Goal: Task Accomplishment & Management: Manage account settings

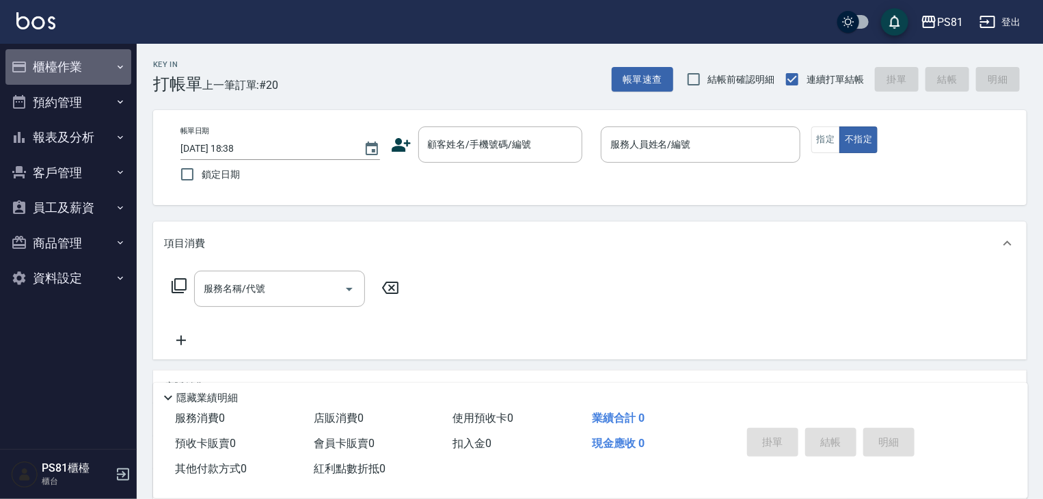
click at [25, 80] on button "櫃檯作業" at bounding box center [68, 67] width 126 height 36
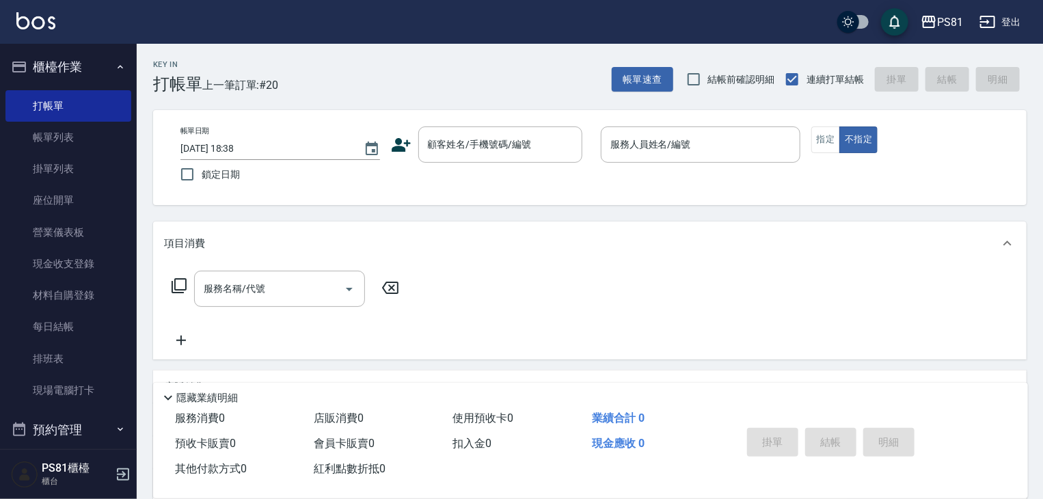
click at [27, 79] on button "櫃檯作業" at bounding box center [68, 67] width 126 height 36
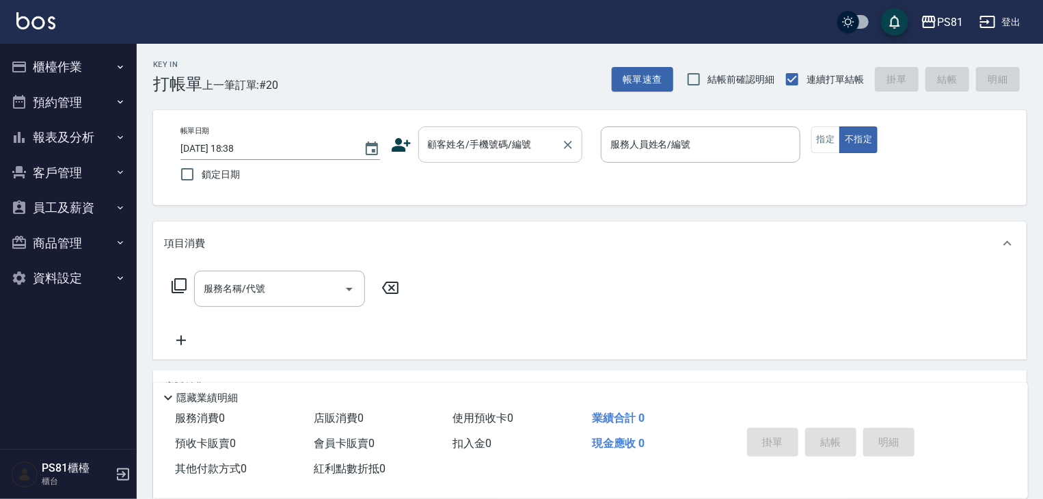
click at [448, 152] on input "顧客姓名/手機號碼/編號" at bounding box center [489, 145] width 131 height 24
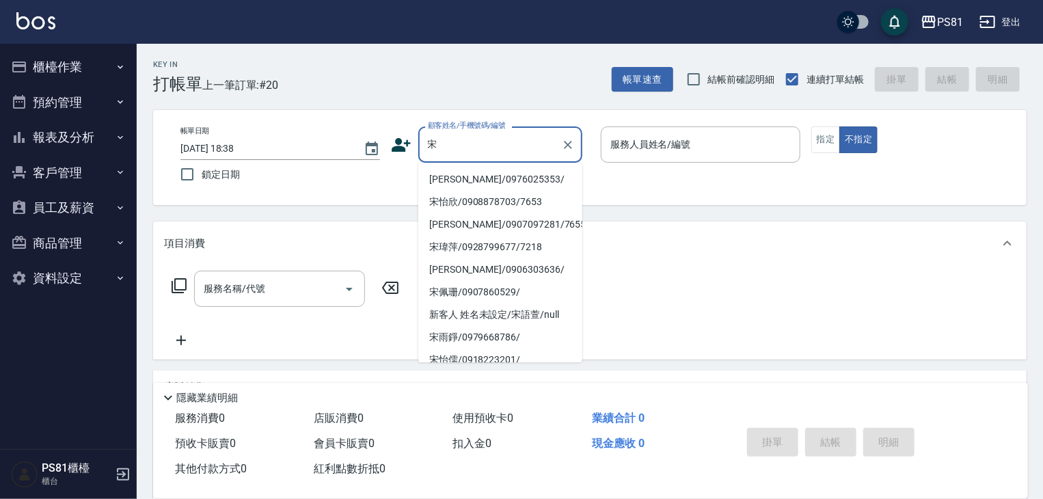
click at [522, 174] on li "[PERSON_NAME]/0976025353/" at bounding box center [500, 179] width 164 height 23
type input "[PERSON_NAME]/0976025353/"
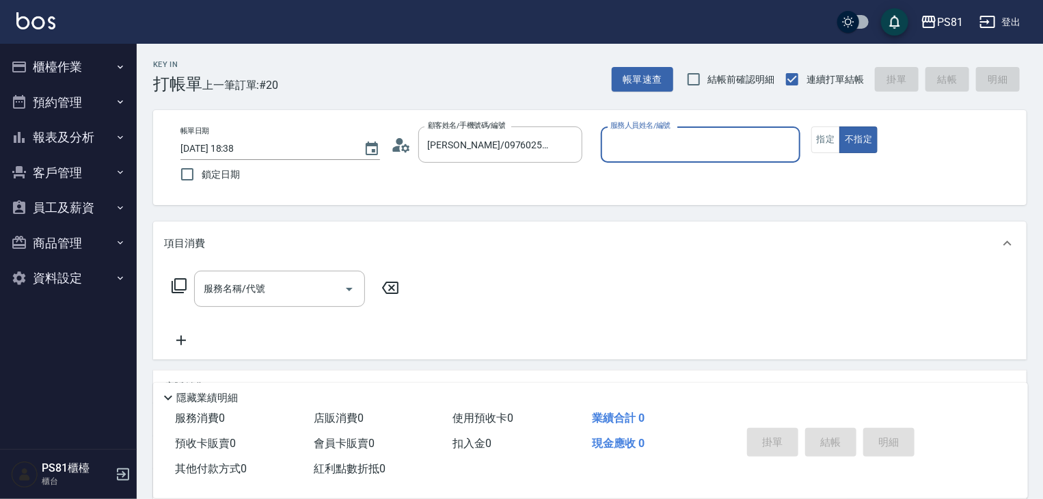
type input "小芸-8"
click at [687, 142] on input "小芸-8" at bounding box center [690, 145] width 167 height 24
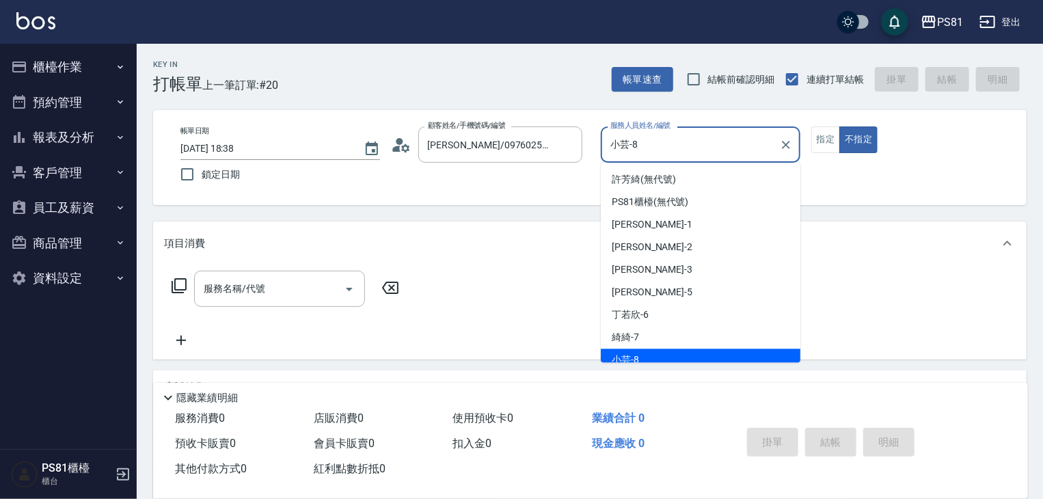
scroll to position [8, 0]
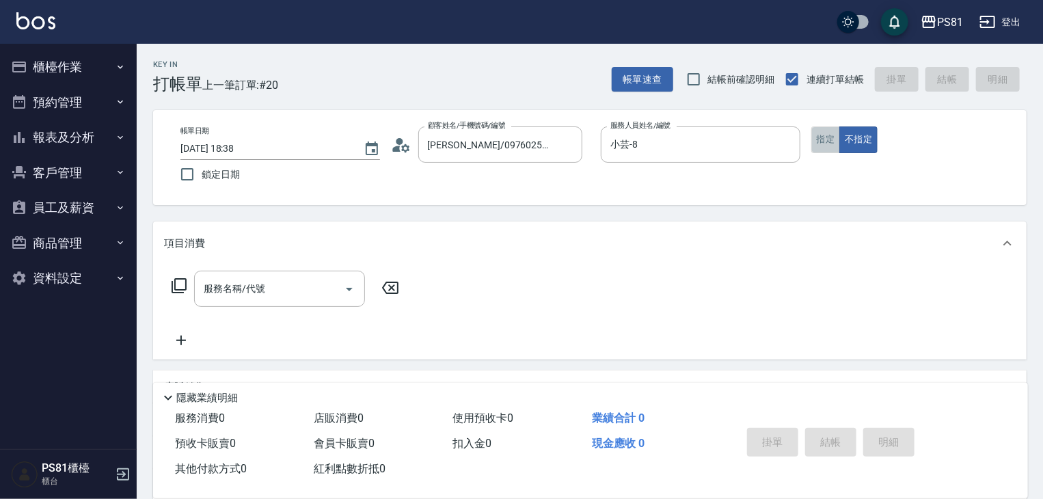
click at [817, 150] on button "指定" at bounding box center [825, 139] width 29 height 27
click at [261, 288] on input "服務名稱/代號" at bounding box center [269, 289] width 138 height 24
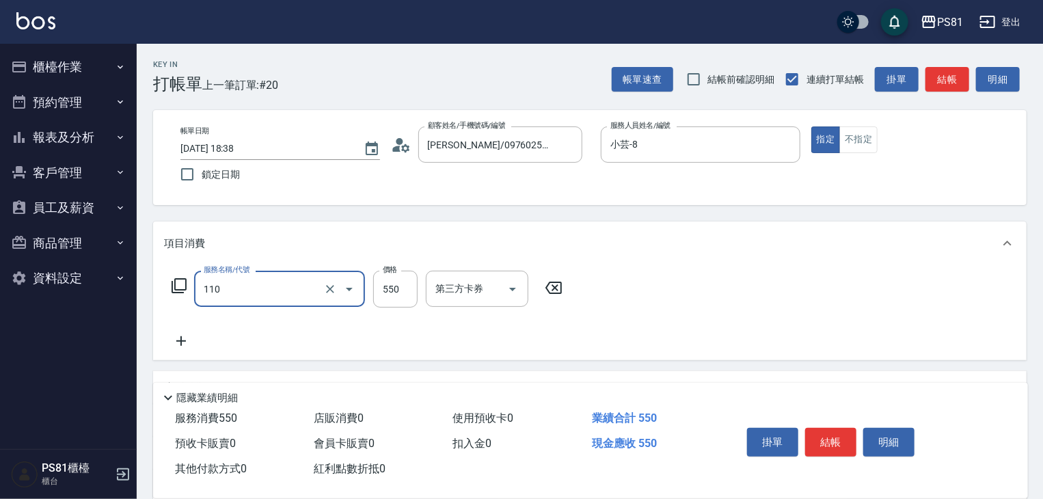
type input "去角質(抗油)(110)"
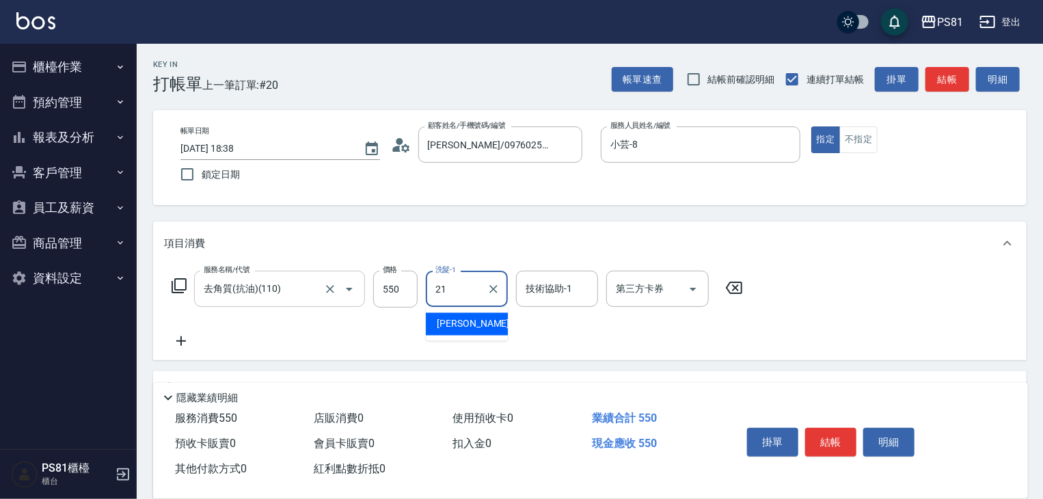
type input "Q比-21"
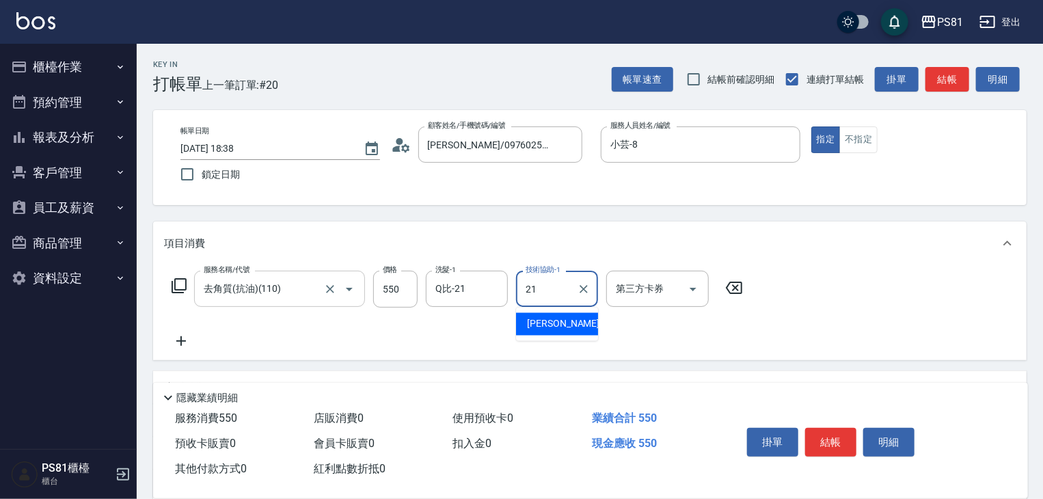
type input "Q比-21"
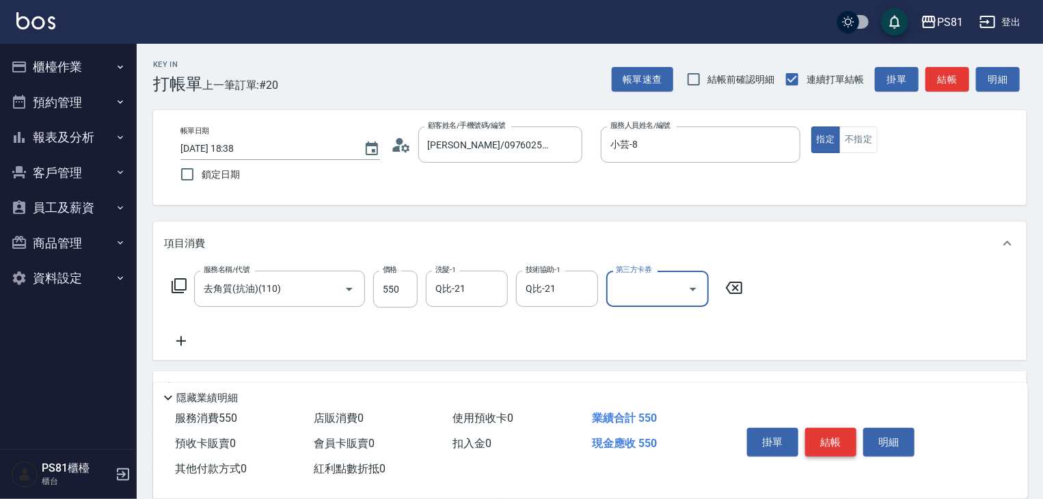
click at [816, 430] on button "結帳" at bounding box center [830, 442] width 51 height 29
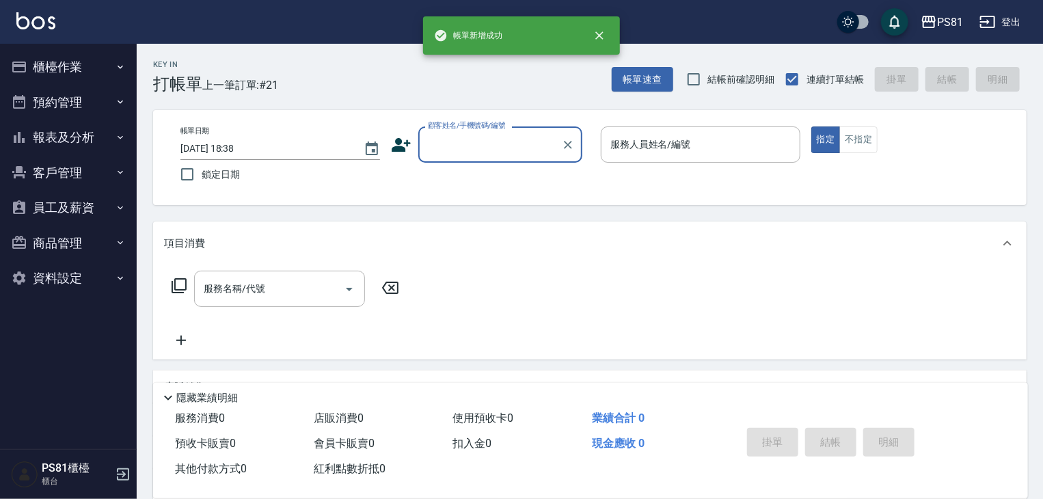
click at [60, 58] on button "櫃檯作業" at bounding box center [68, 67] width 126 height 36
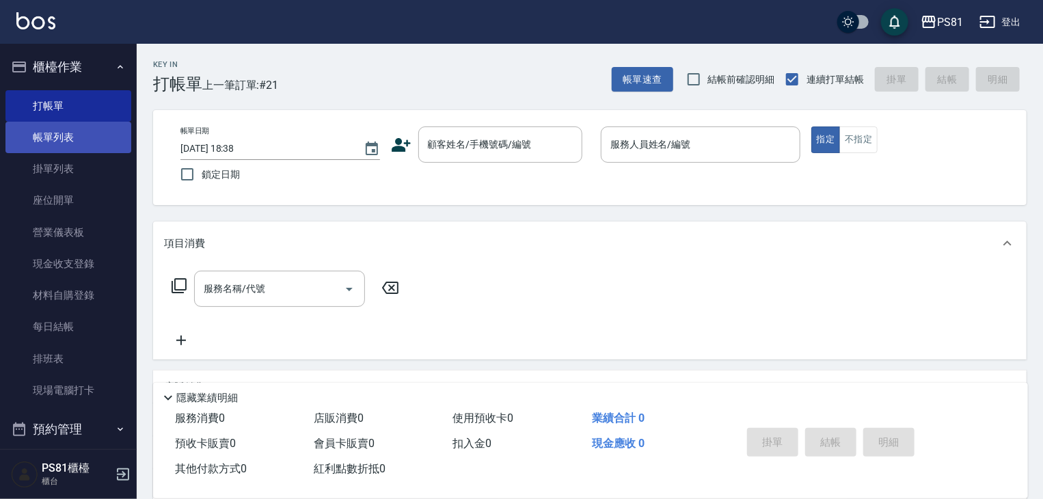
click at [96, 143] on link "帳單列表" at bounding box center [68, 137] width 126 height 31
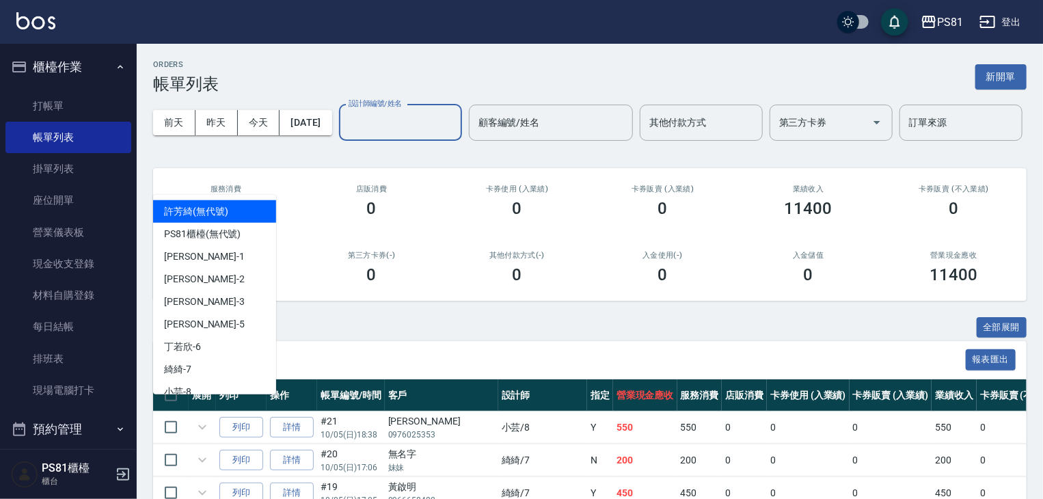
click at [345, 135] on input "設計師編號/姓名" at bounding box center [400, 123] width 111 height 24
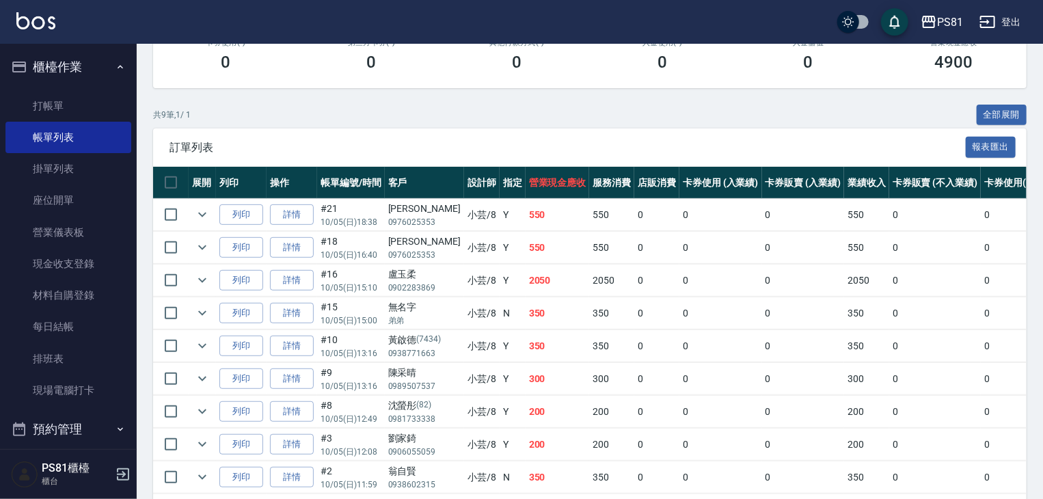
scroll to position [312, 0]
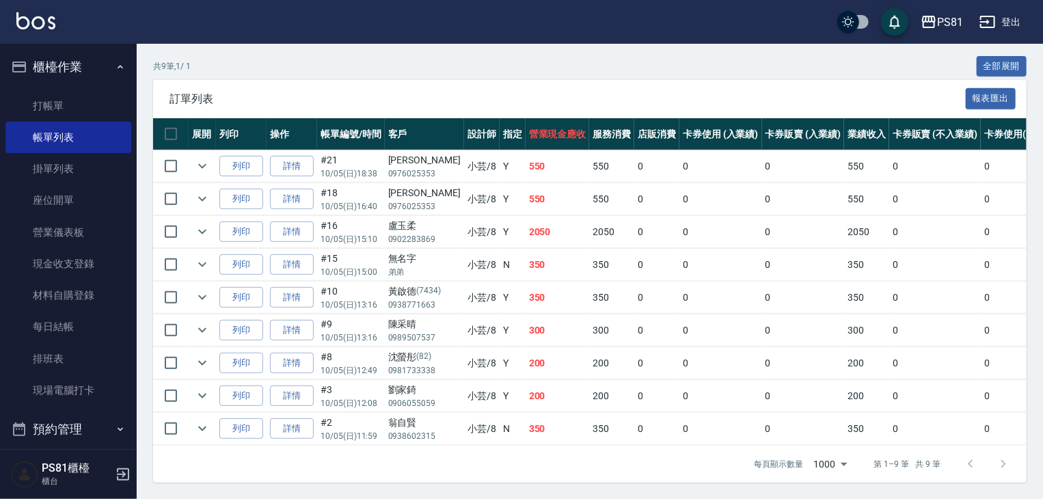
type input "小芸-8"
click at [64, 61] on button "櫃檯作業" at bounding box center [68, 67] width 126 height 36
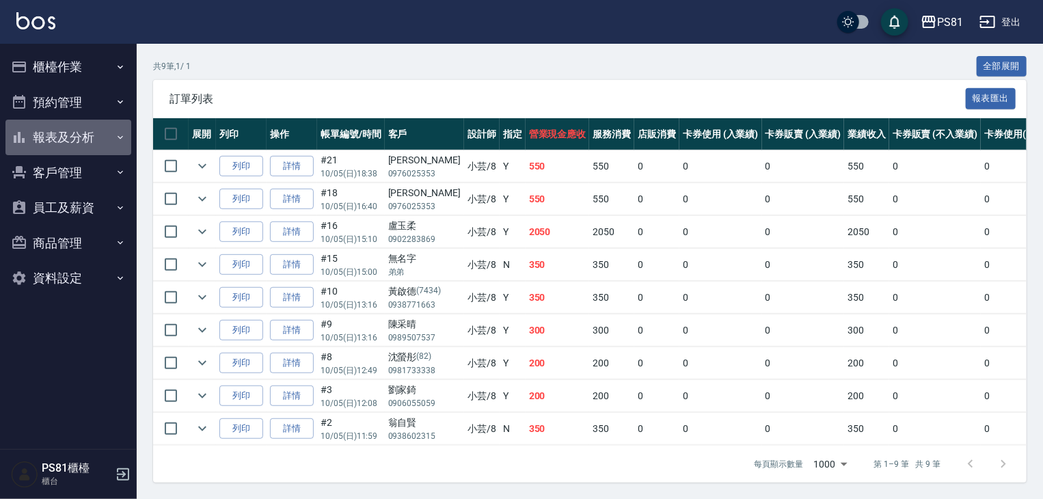
click at [66, 138] on button "報表及分析" at bounding box center [68, 138] width 126 height 36
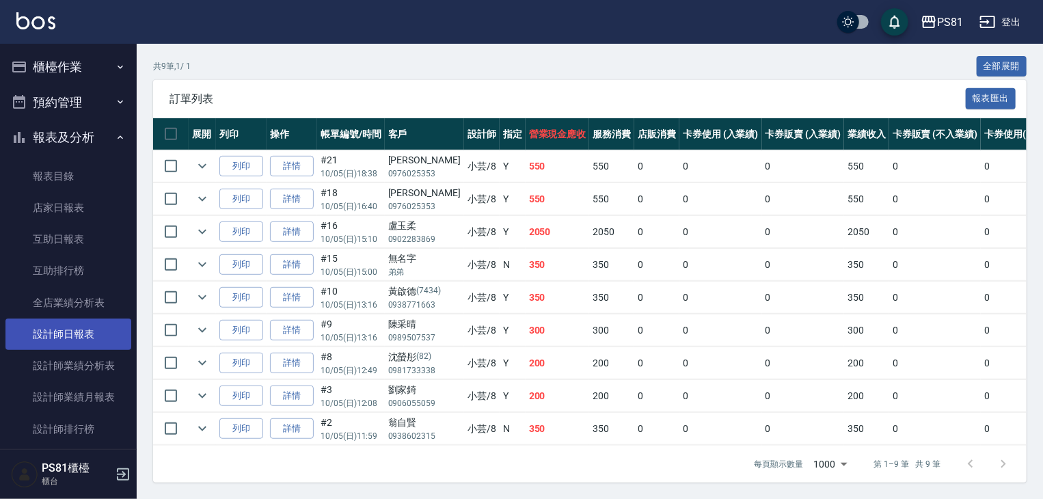
click at [96, 333] on link "設計師日報表" at bounding box center [68, 333] width 126 height 31
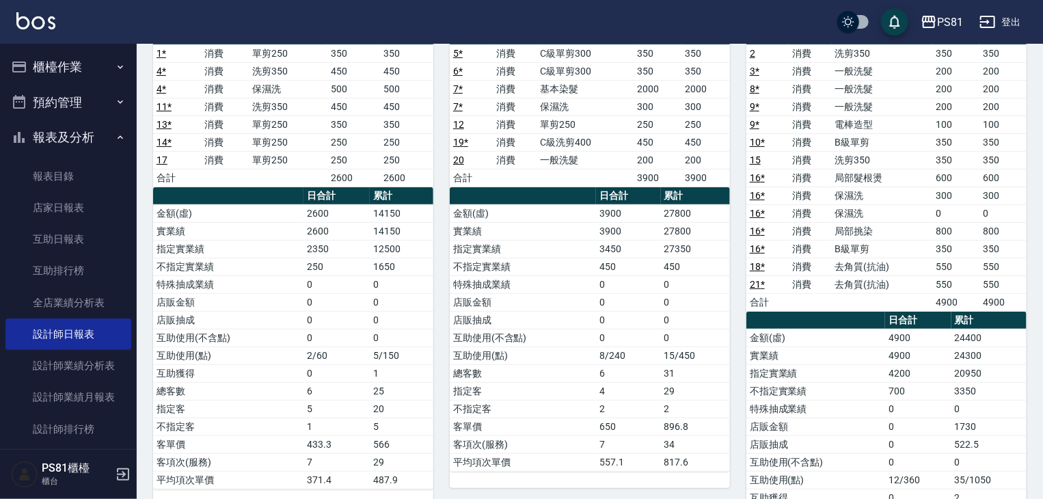
scroll to position [98, 0]
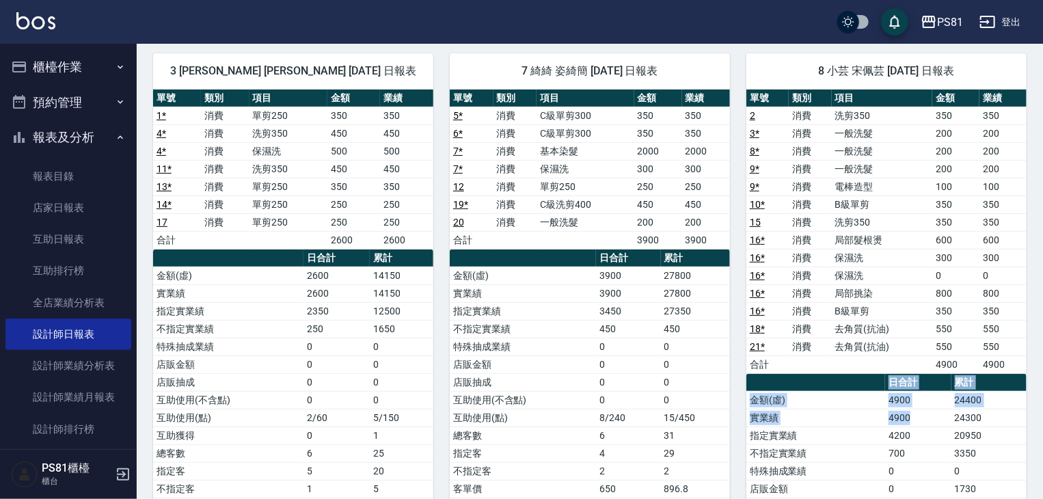
drag, startPoint x: 944, startPoint y: 414, endPoint x: 1035, endPoint y: 424, distance: 91.5
click at [1035, 424] on div "PS81 [DATE] 設計師日報表 列印時間： [DATE][PHONE_NUMBER]:39 Employee Daily Report 設計師日報表 前…" at bounding box center [590, 326] width 906 height 763
click at [585, 295] on td "實業績" at bounding box center [523, 293] width 146 height 18
drag, startPoint x: 366, startPoint y: 282, endPoint x: 402, endPoint y: 286, distance: 35.7
click at [399, 284] on tr "實業績 2600 14150" at bounding box center [293, 293] width 280 height 18
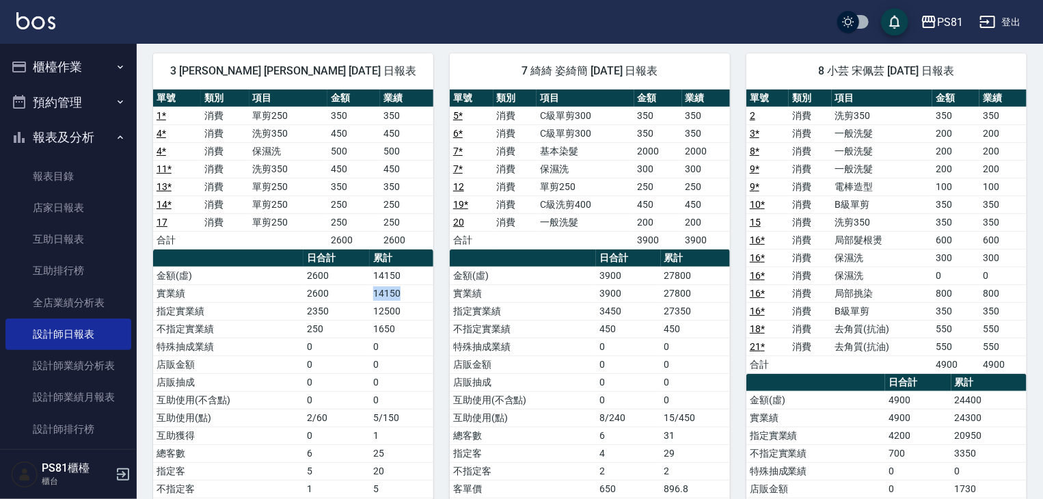
drag, startPoint x: 407, startPoint y: 296, endPoint x: 387, endPoint y: 262, distance: 39.5
click at [407, 296] on td "14150" at bounding box center [402, 293] width 64 height 18
click at [90, 131] on button "報表及分析" at bounding box center [68, 138] width 126 height 36
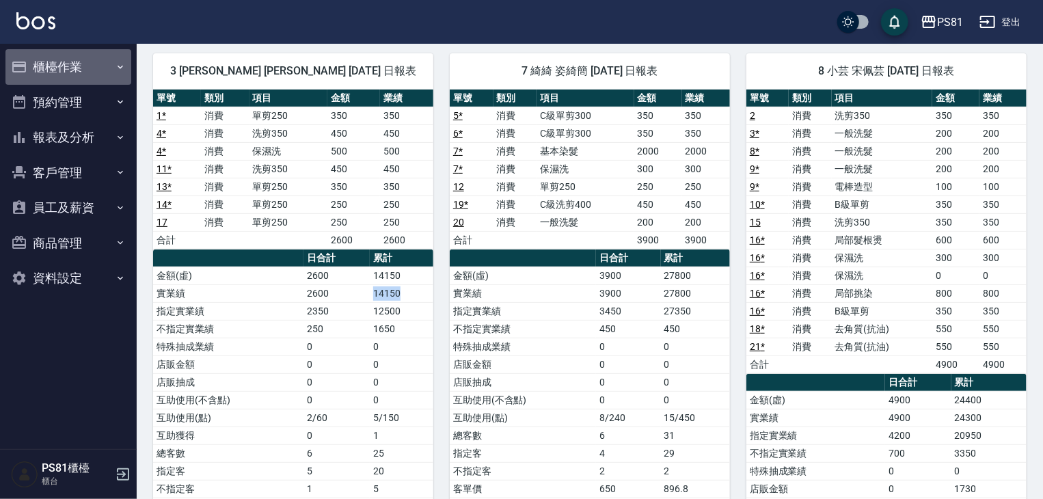
click at [78, 66] on button "櫃檯作業" at bounding box center [68, 67] width 126 height 36
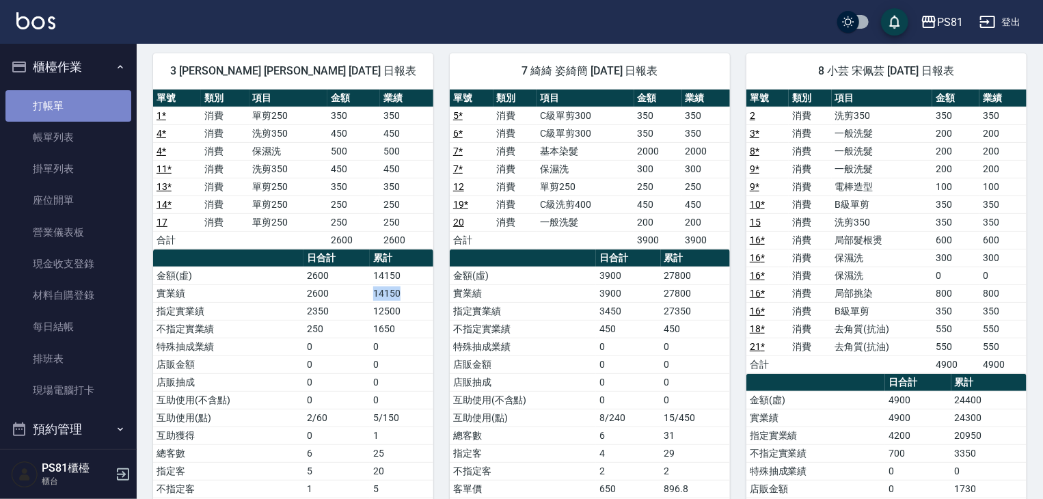
click at [74, 92] on link "打帳單" at bounding box center [68, 105] width 126 height 31
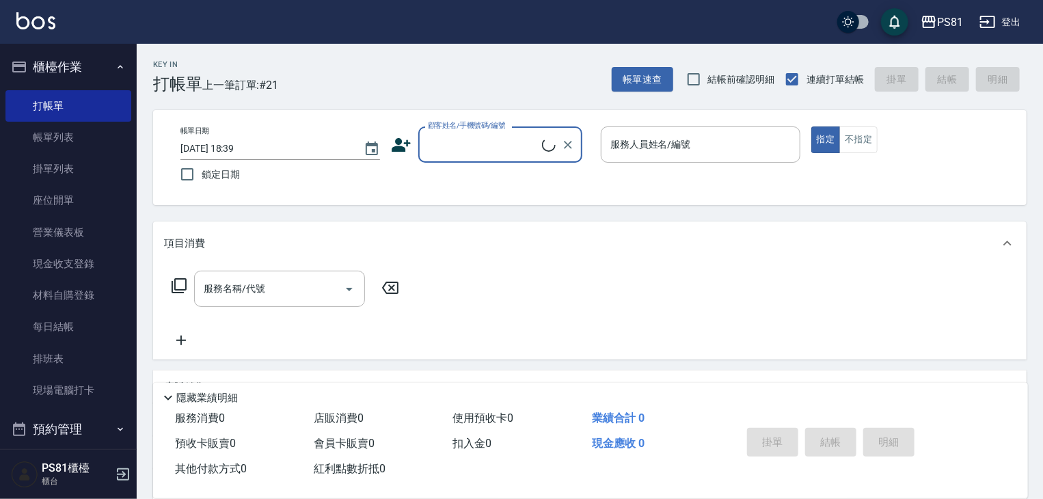
click at [200, 69] on div "Key In 打帳單" at bounding box center [177, 76] width 49 height 33
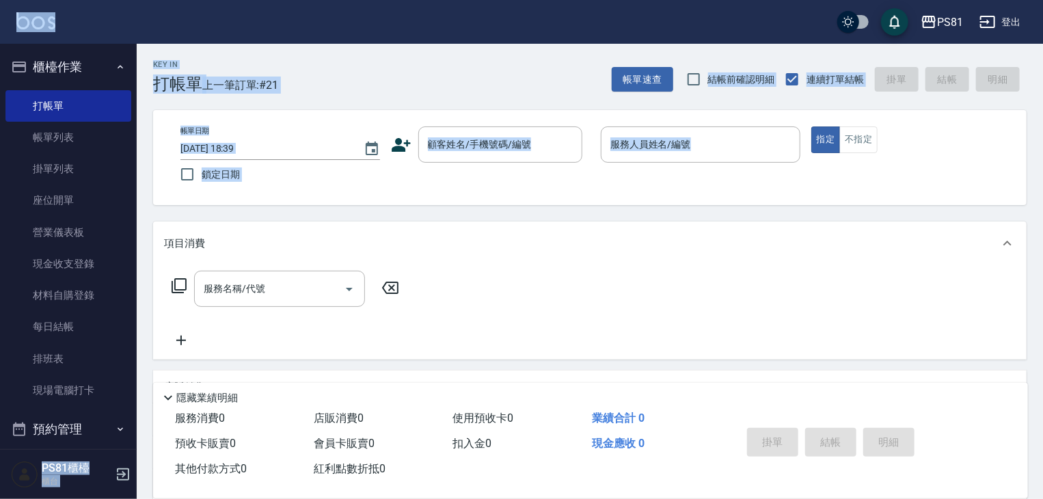
drag, startPoint x: 429, startPoint y: 37, endPoint x: 494, endPoint y: 171, distance: 148.8
click at [487, 154] on div "PS81 登出 櫃檯作業 打帳單 帳單列表 掛單列表 座位開單 營業儀表板 現金收支登錄 材料自購登錄 每日結帳 排班表 現場電腦打卡 預約管理 預約管理 單…" at bounding box center [521, 332] width 1043 height 664
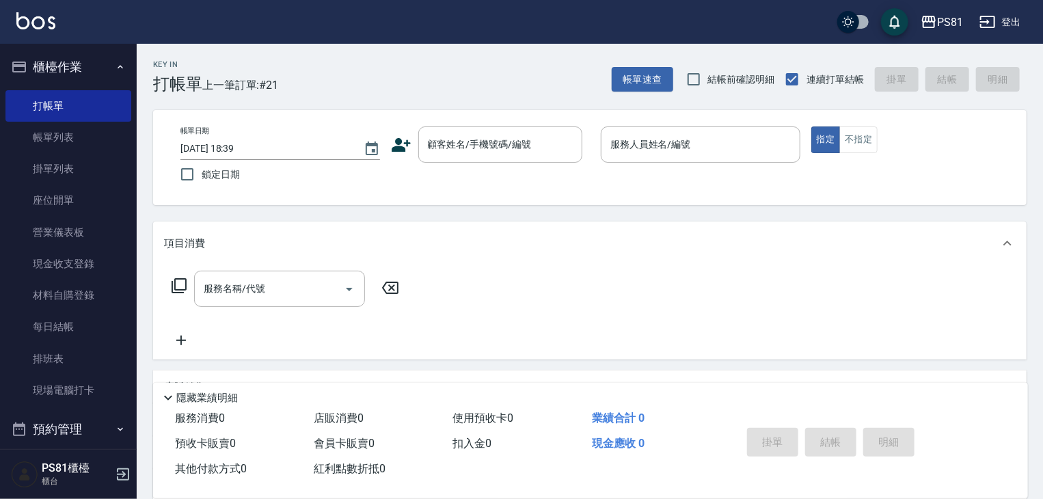
drag, startPoint x: 166, startPoint y: 476, endPoint x: 169, endPoint y: 525, distance: 48.6
click at [169, 507] on html "PS81 登出 櫃檯作業 打帳單 帳單列表 掛單列表 座位開單 營業儀表板 現金收支登錄 材料自購登錄 每日結帳 排班表 現場電腦打卡 預約管理 預約管理 單…" at bounding box center [521, 332] width 1043 height 664
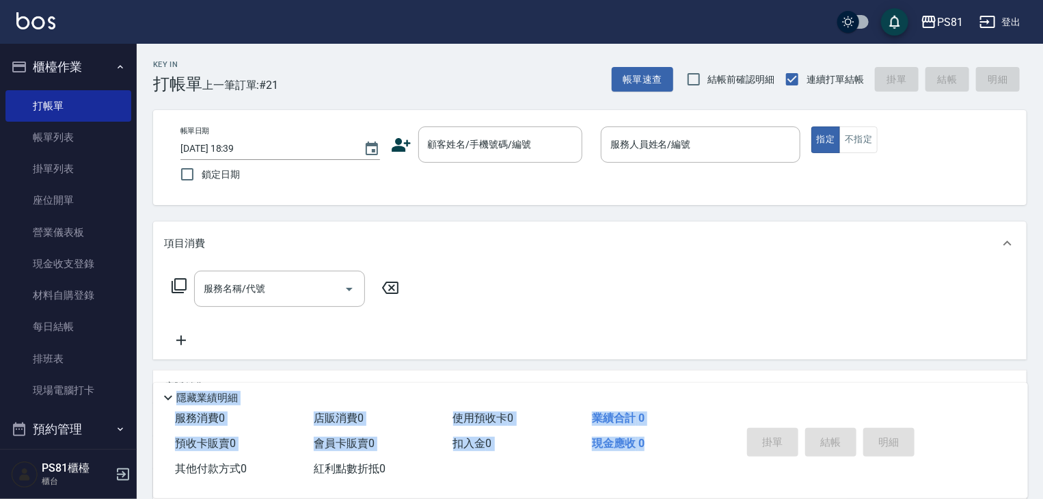
scroll to position [71, 0]
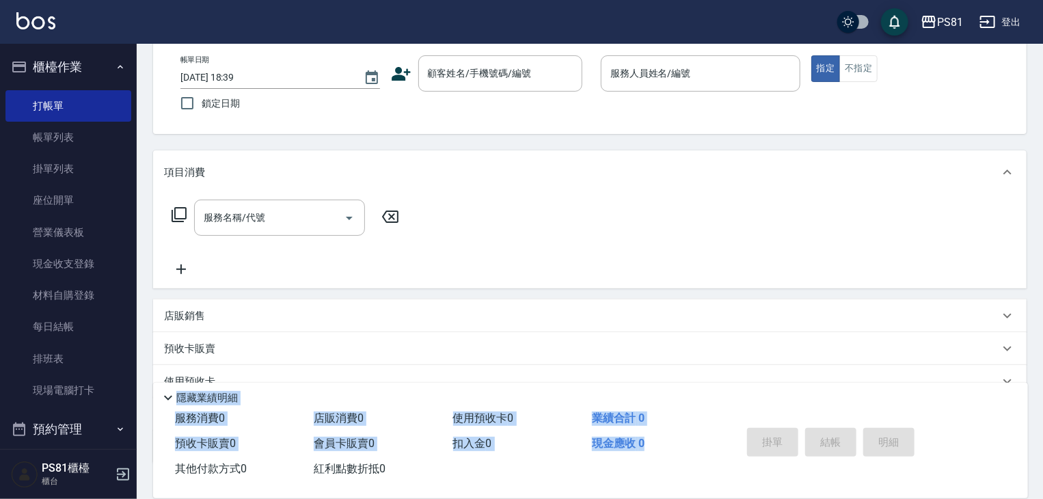
drag, startPoint x: 234, startPoint y: 469, endPoint x: 242, endPoint y: 479, distance: 12.6
click at [242, 479] on div "PS81 登出 櫃檯作業 打帳單 帳單列表 掛單列表 座位開單 營業儀表板 現金收支登錄 材料自購登錄 每日結帳 排班表 現場電腦打卡 預約管理 預約管理 單…" at bounding box center [521, 261] width 1043 height 664
click at [58, 359] on link "排班表" at bounding box center [68, 358] width 126 height 31
